Goal: Find specific page/section: Find specific page/section

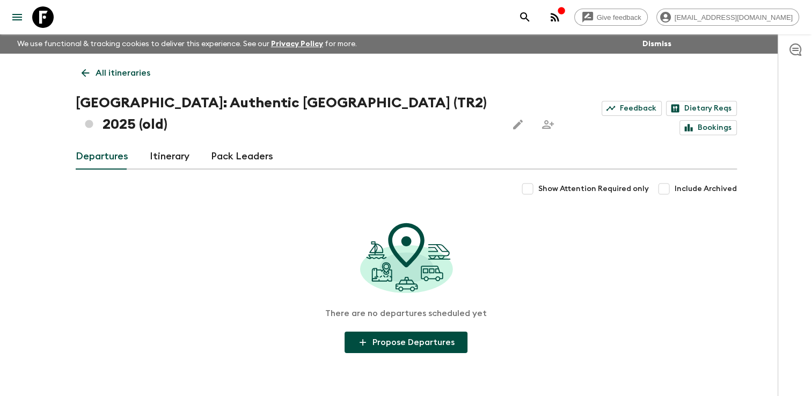
click at [96, 72] on p "All itineraries" at bounding box center [122, 73] width 55 height 13
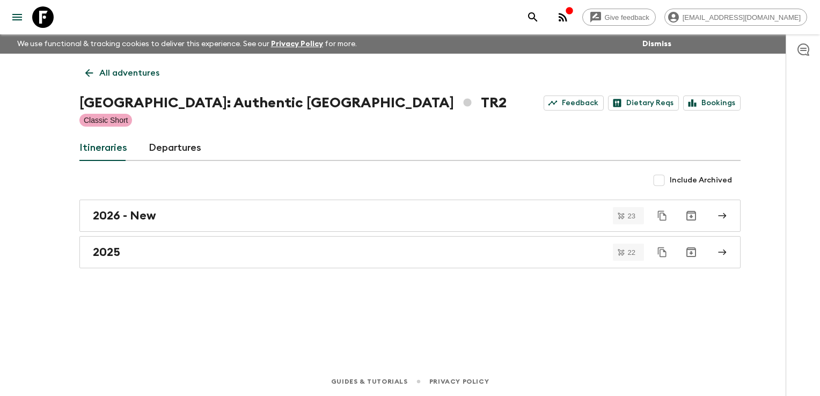
click at [96, 75] on link "All adventures" at bounding box center [122, 72] width 86 height 21
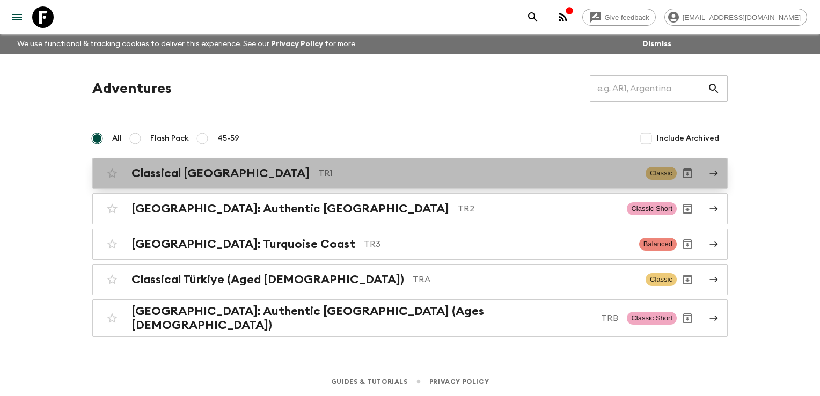
click at [174, 168] on h2 "Classical [GEOGRAPHIC_DATA]" at bounding box center [220, 173] width 178 height 14
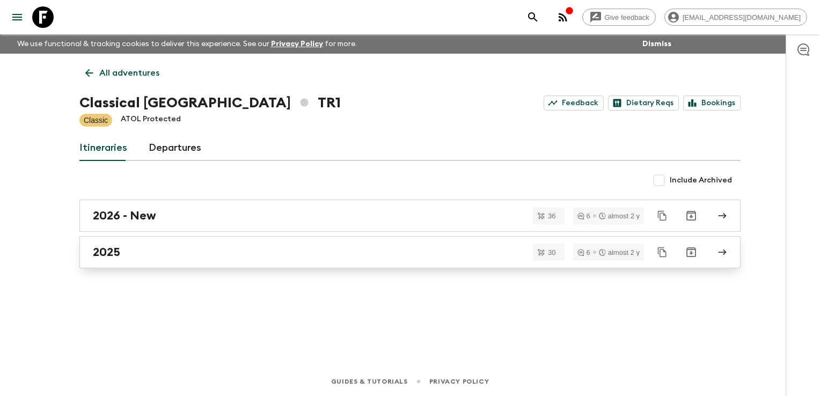
click at [161, 256] on div "2025" at bounding box center [400, 252] width 614 height 14
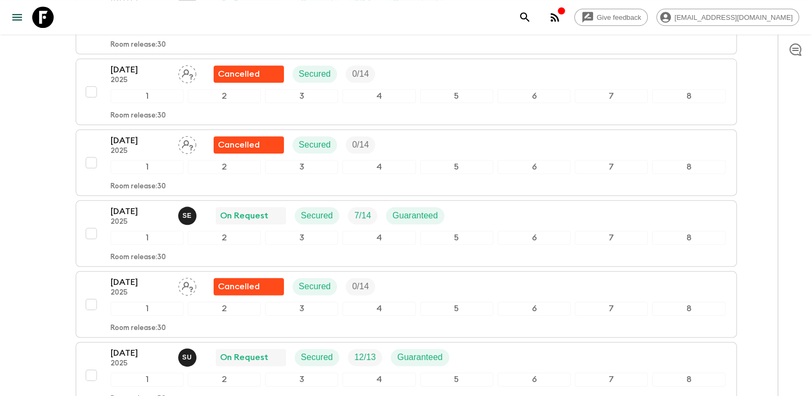
scroll to position [1234, 0]
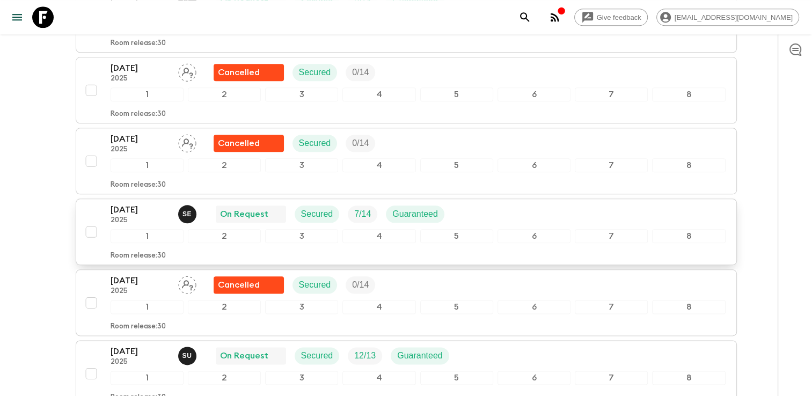
click at [511, 205] on div "[DATE] 2025 S E On Request Secured 7 / 14 Guaranteed" at bounding box center [417, 213] width 615 height 21
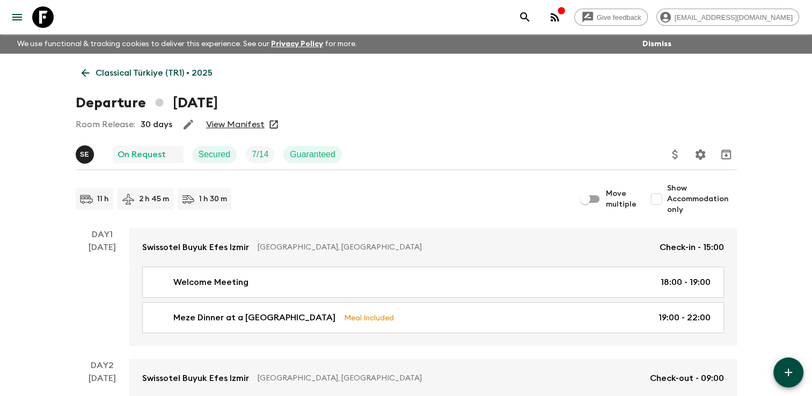
click at [247, 122] on link "View Manifest" at bounding box center [235, 124] width 58 height 11
